Goal: Navigation & Orientation: Find specific page/section

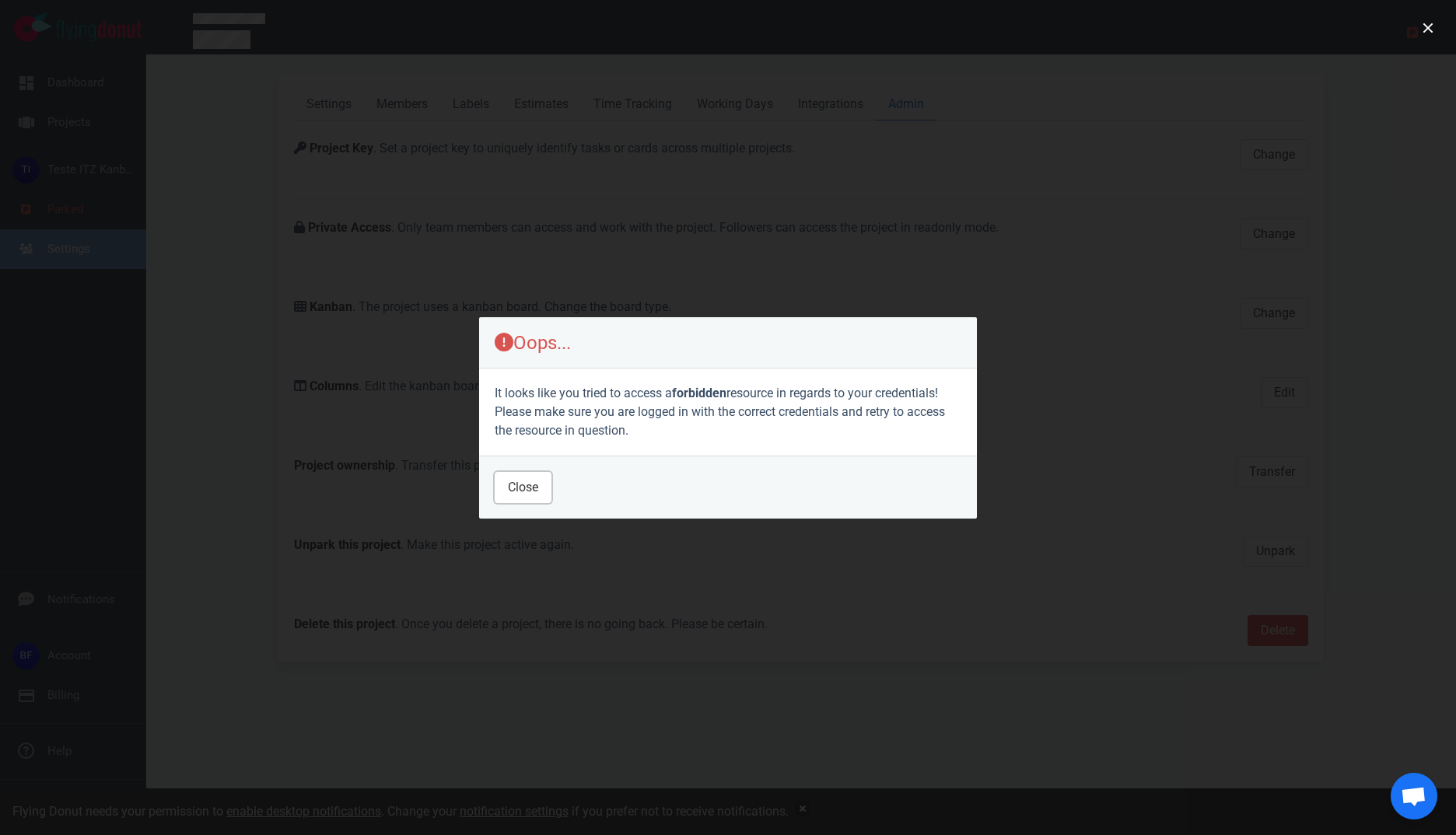
drag, startPoint x: 532, startPoint y: 486, endPoint x: 587, endPoint y: 486, distance: 55.0
click at [537, 486] on button "Close" at bounding box center [523, 487] width 57 height 31
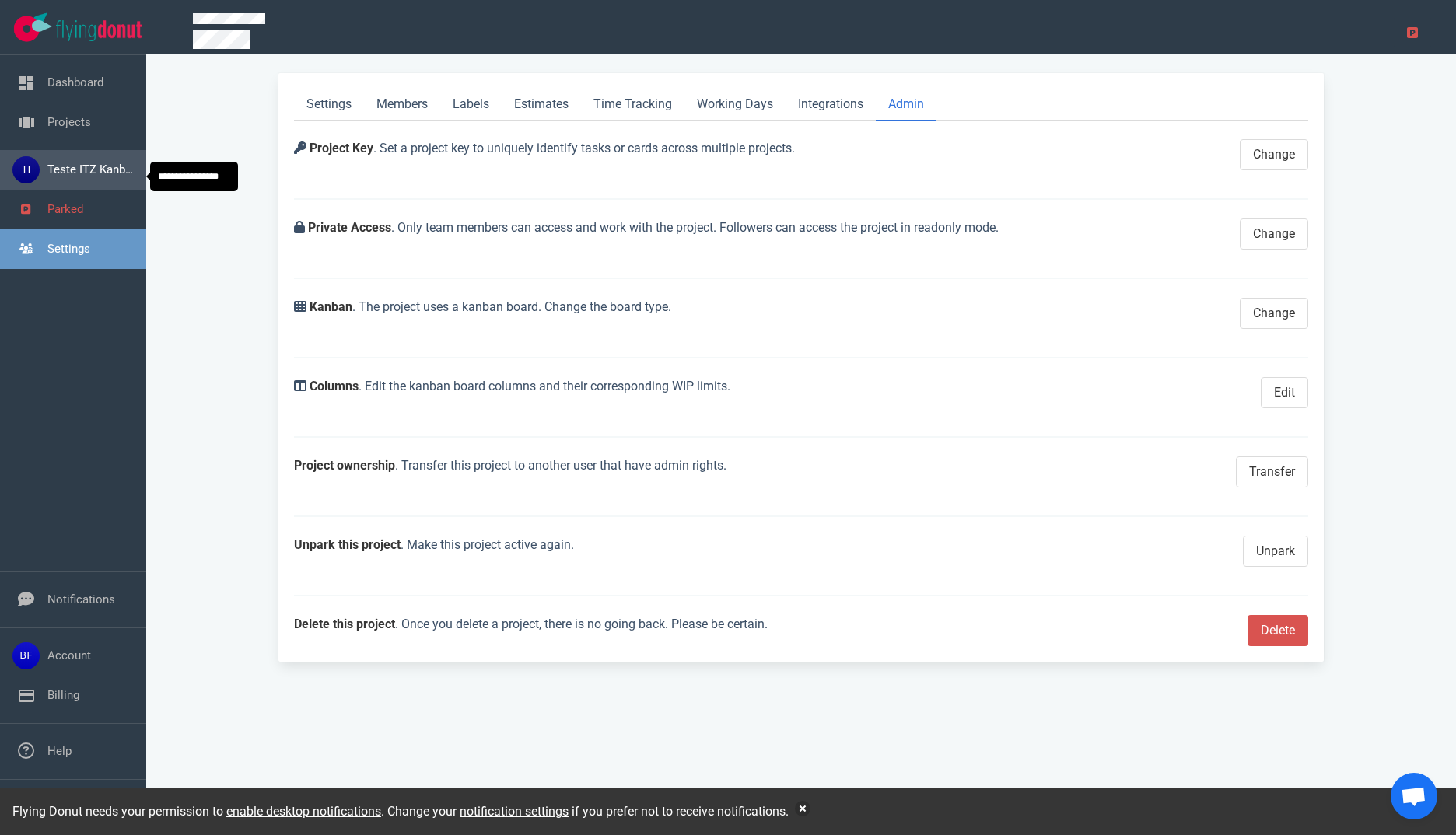
click at [57, 177] on span "Teste ITZ Kanban" at bounding box center [93, 170] width 90 height 14
click at [353, 107] on link "Settings" at bounding box center [329, 104] width 70 height 32
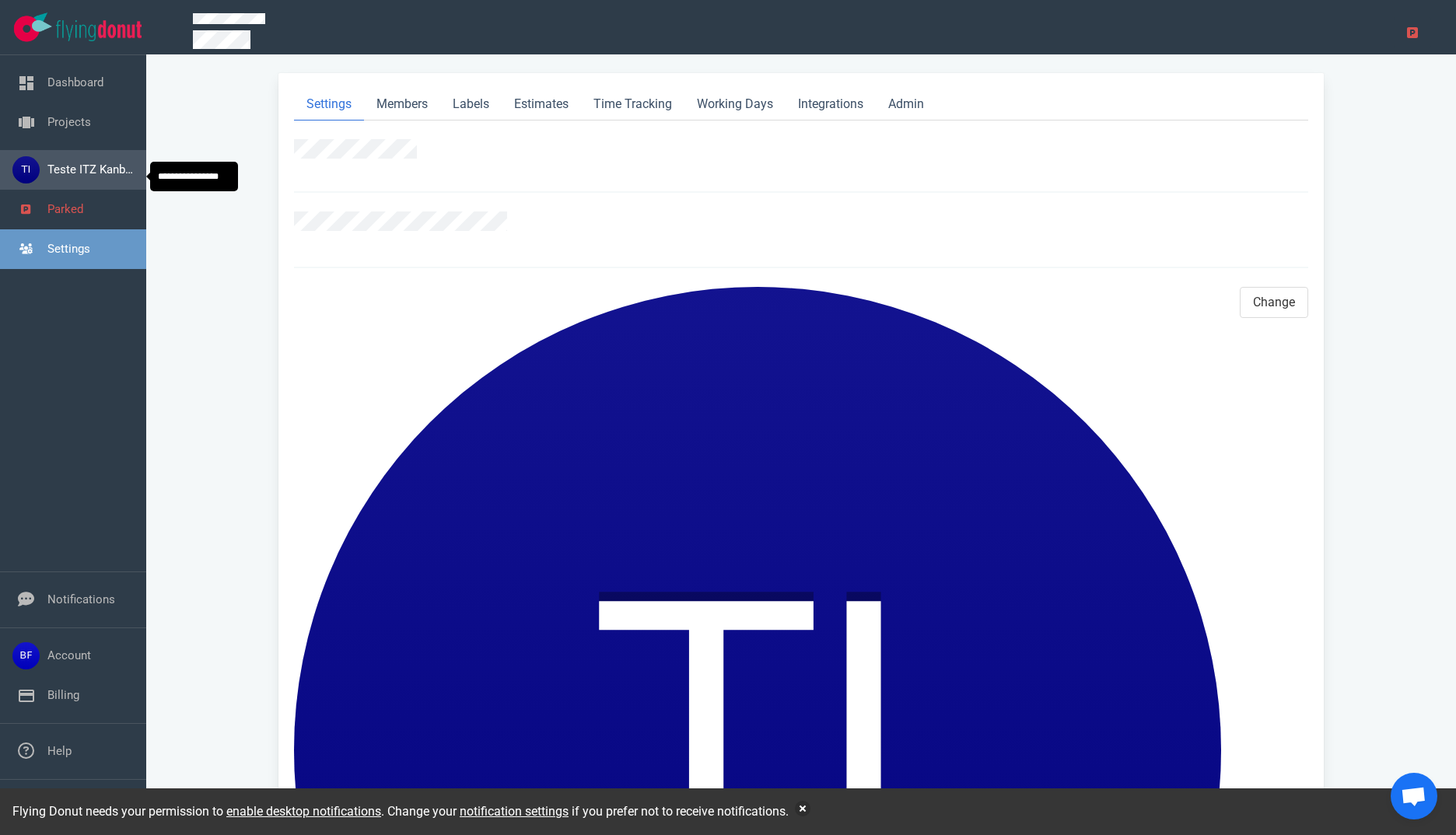
click at [104, 172] on span "Teste ITZ Kanban" at bounding box center [93, 170] width 90 height 14
click at [70, 129] on link "Projects" at bounding box center [70, 122] width 43 height 14
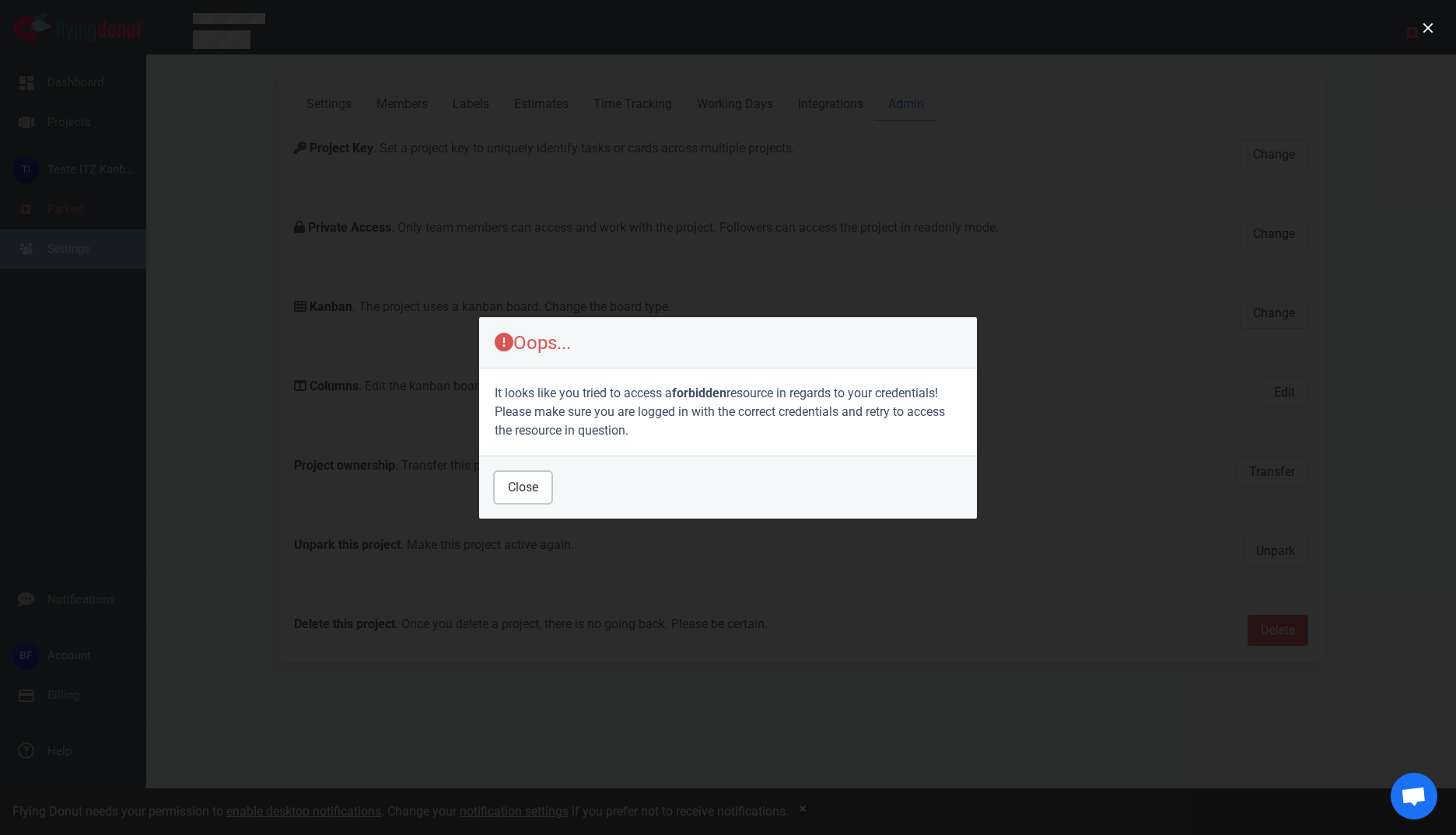
click at [527, 484] on button "Close" at bounding box center [523, 487] width 57 height 31
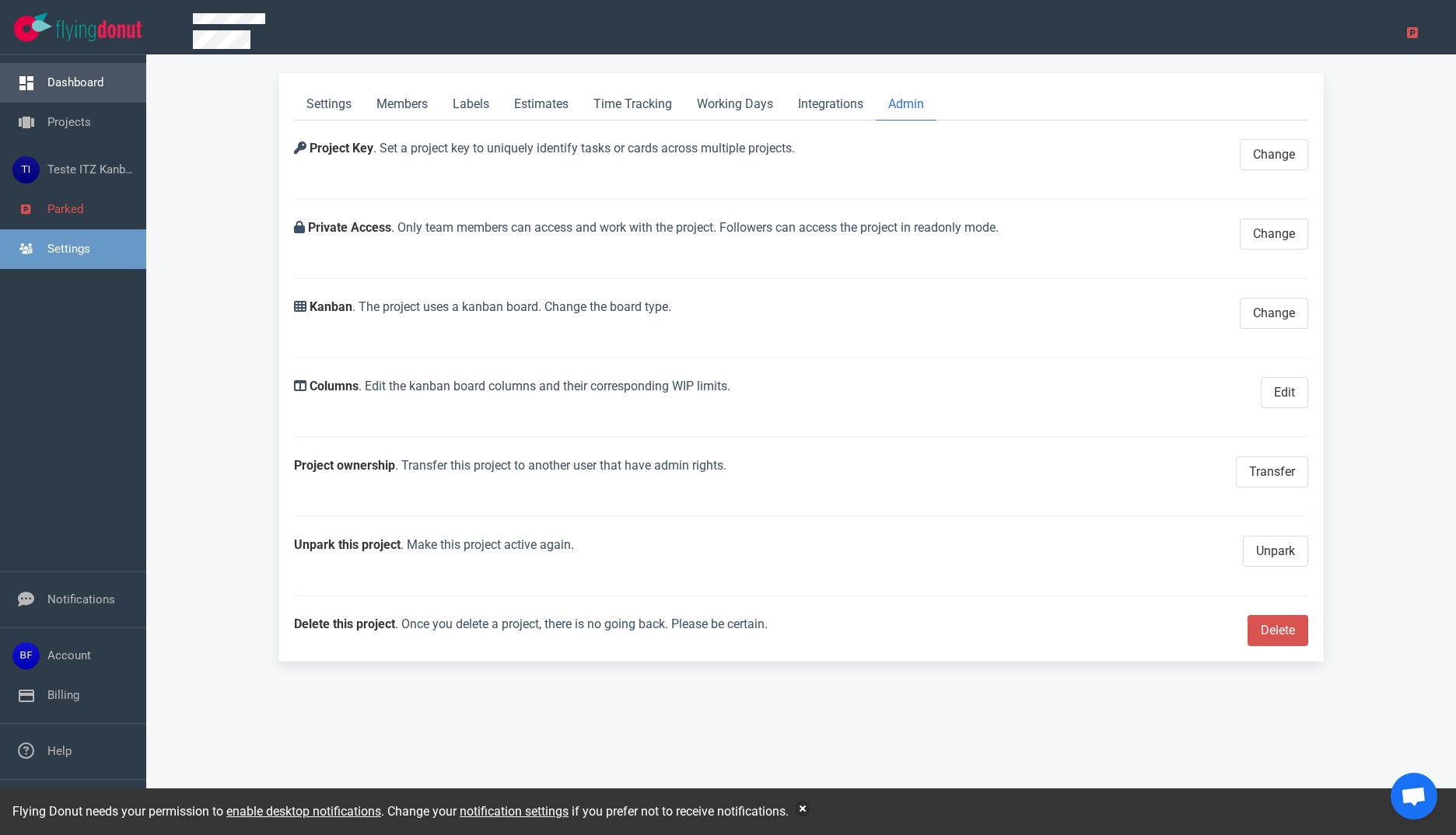
click at [83, 87] on link "Dashboard" at bounding box center [76, 83] width 56 height 14
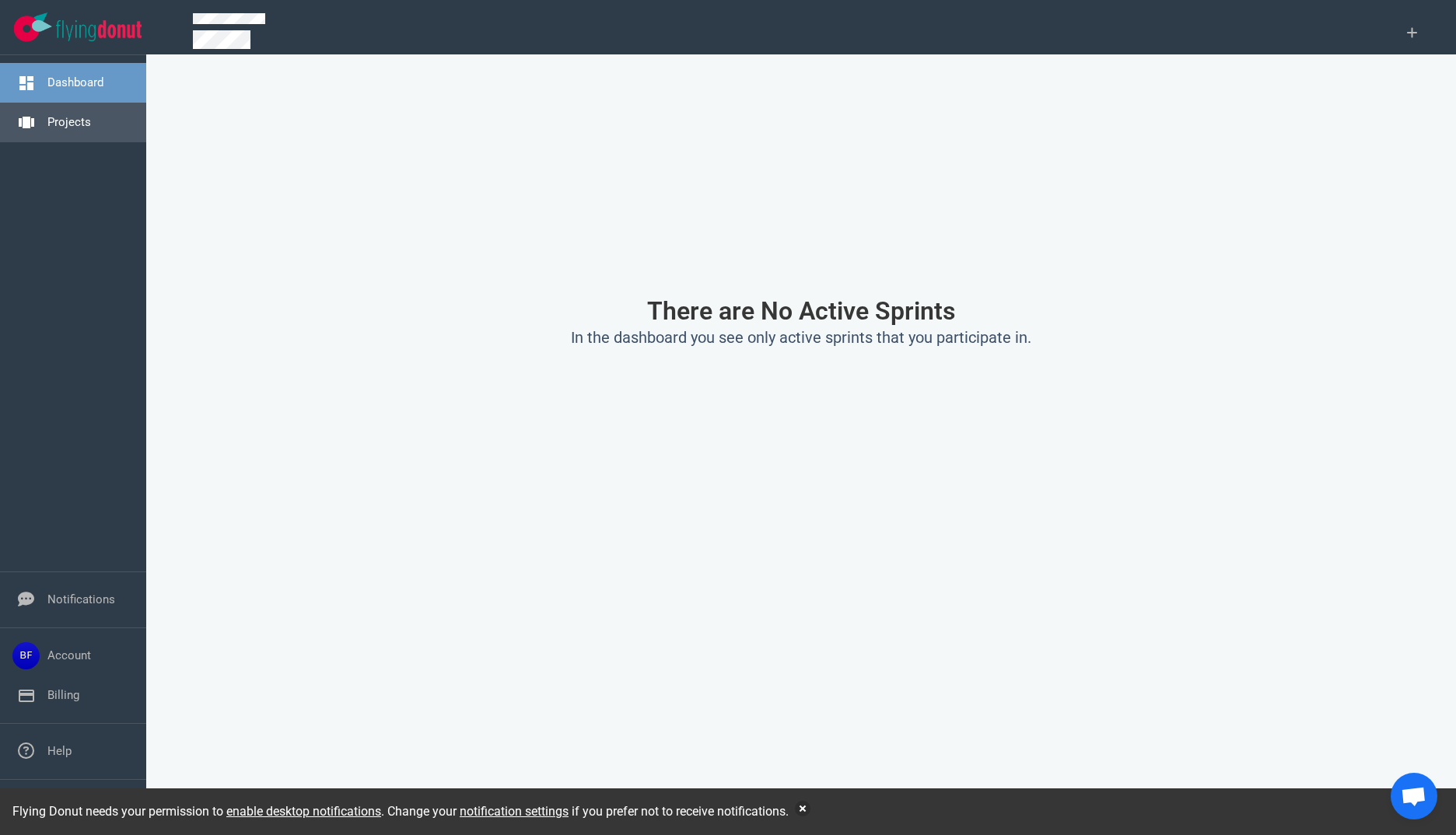
click at [70, 115] on link "Projects" at bounding box center [70, 122] width 43 height 14
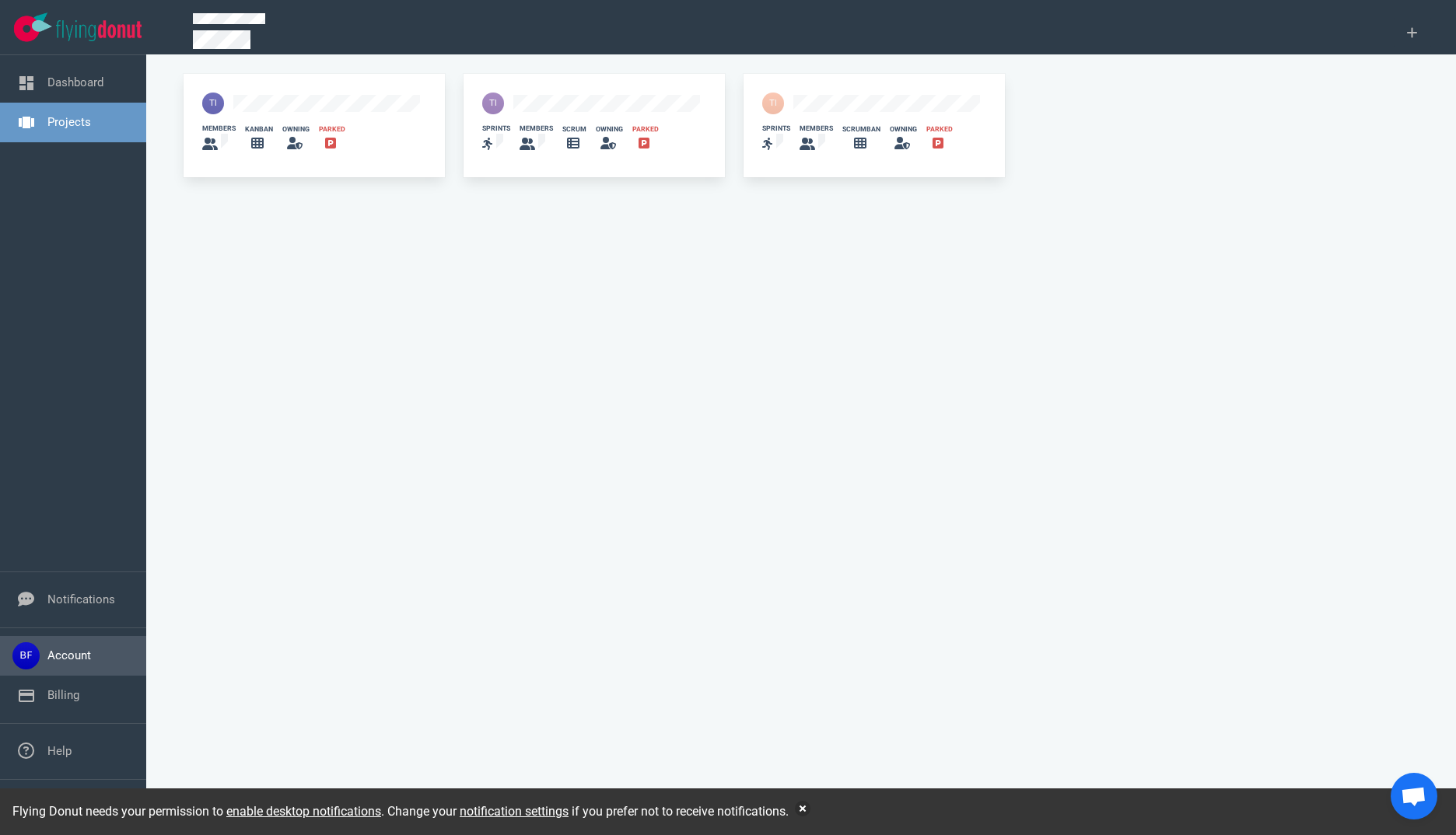
click at [60, 654] on link "Account" at bounding box center [70, 655] width 43 height 14
